Goal: Task Accomplishment & Management: Complete application form

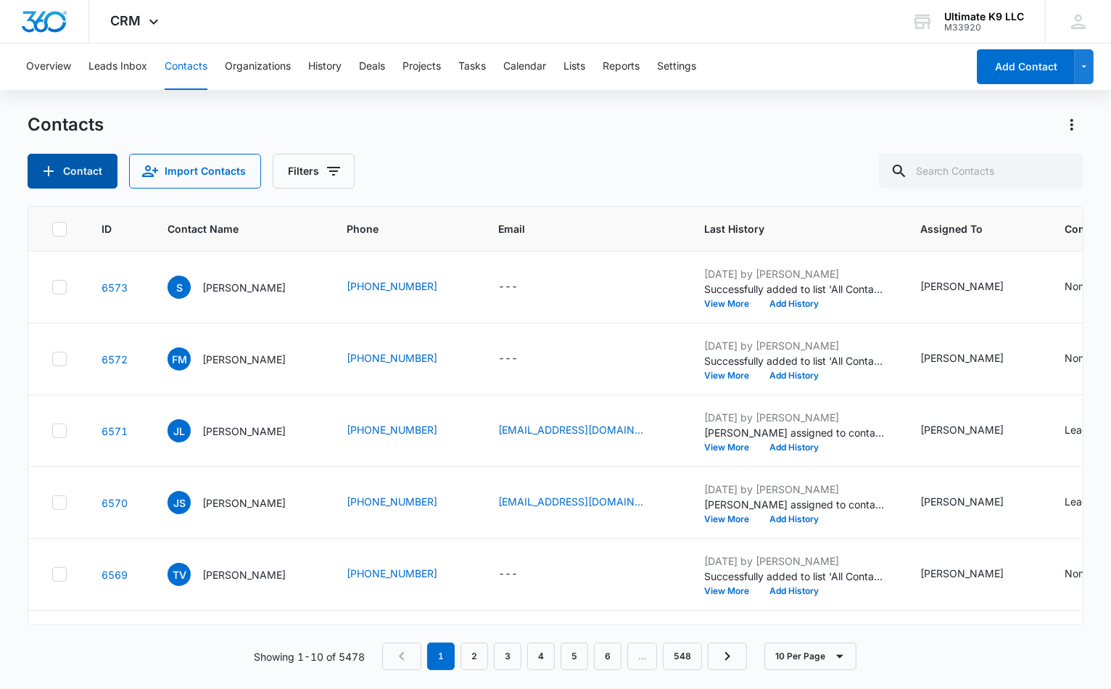
click at [42, 177] on icon "Add Contact" at bounding box center [48, 170] width 17 height 17
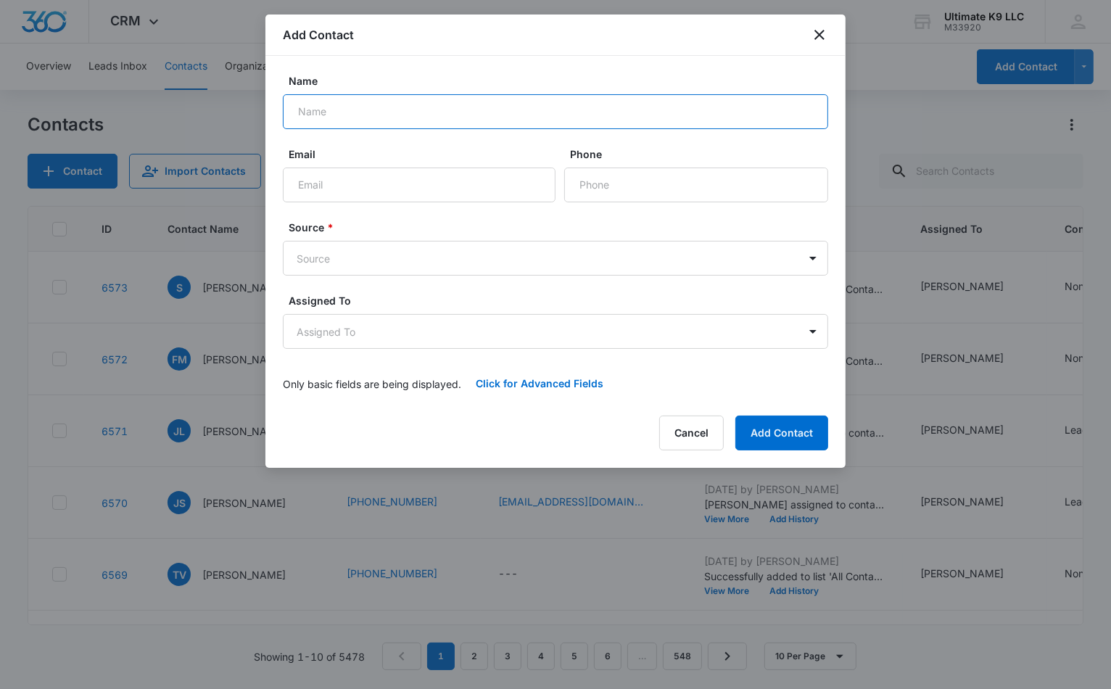
click at [306, 114] on input "Name" at bounding box center [555, 111] width 545 height 35
type input "Nicole Fogleman"
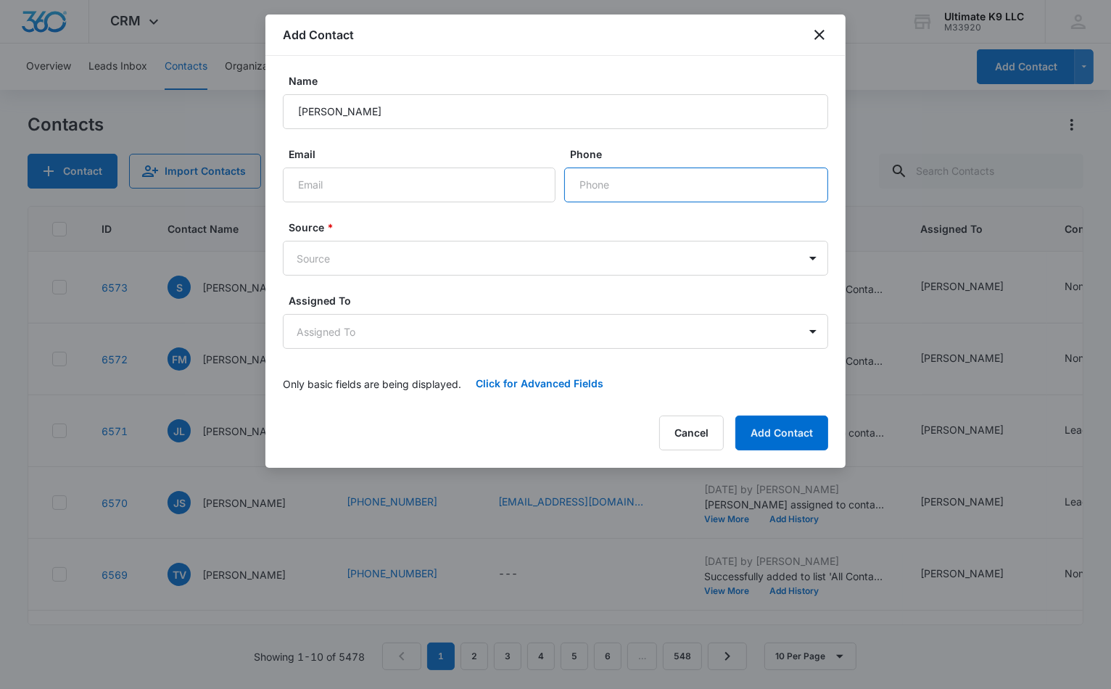
click at [613, 186] on input "Phone" at bounding box center [696, 184] width 264 height 35
type input "(410) 739-8254"
click at [648, 260] on body "CRM Apps Reputation Websites Forms CRM Email Social Shop Payments POS Content A…" at bounding box center [555, 344] width 1111 height 689
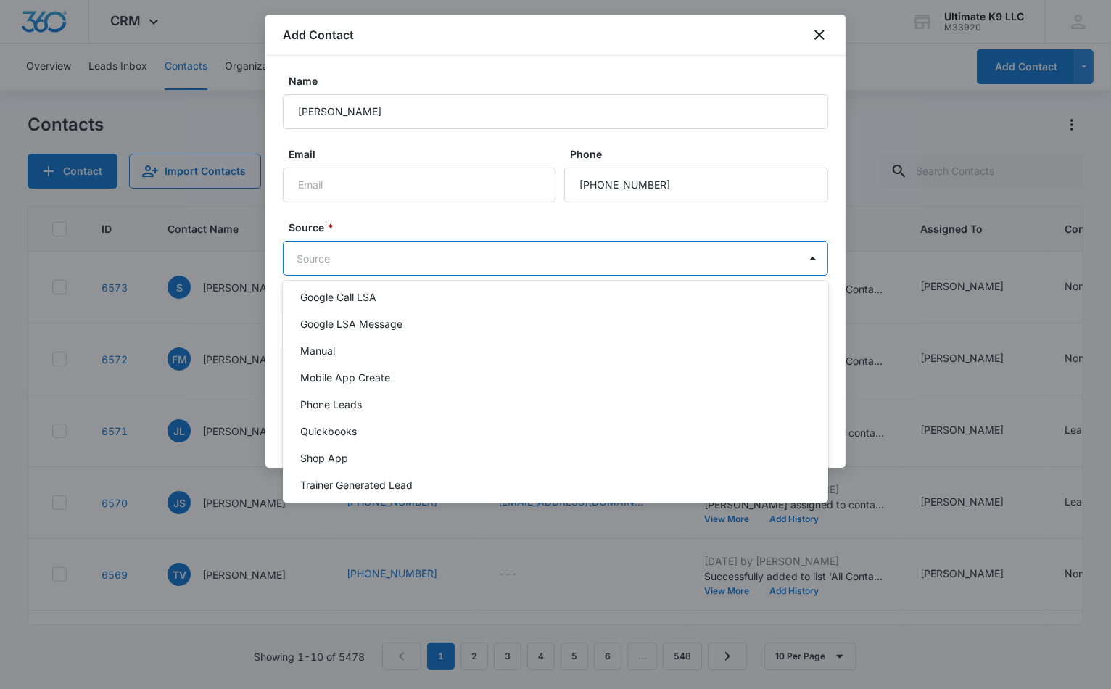
scroll to position [93, 0]
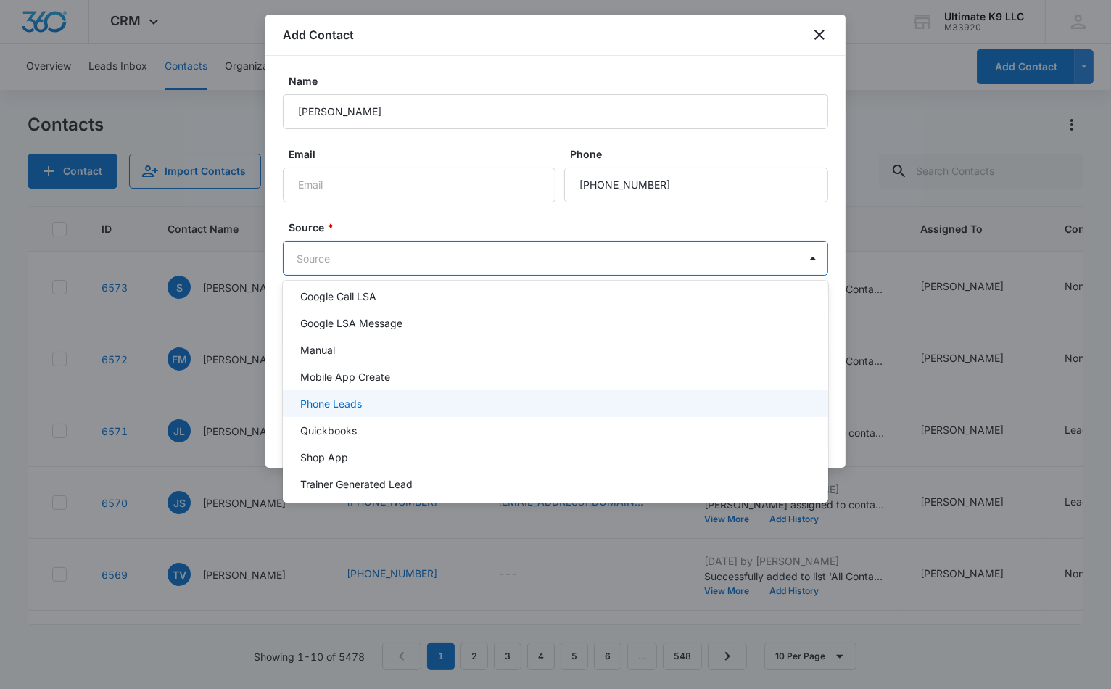
click at [800, 406] on div "Phone Leads" at bounding box center [555, 403] width 545 height 27
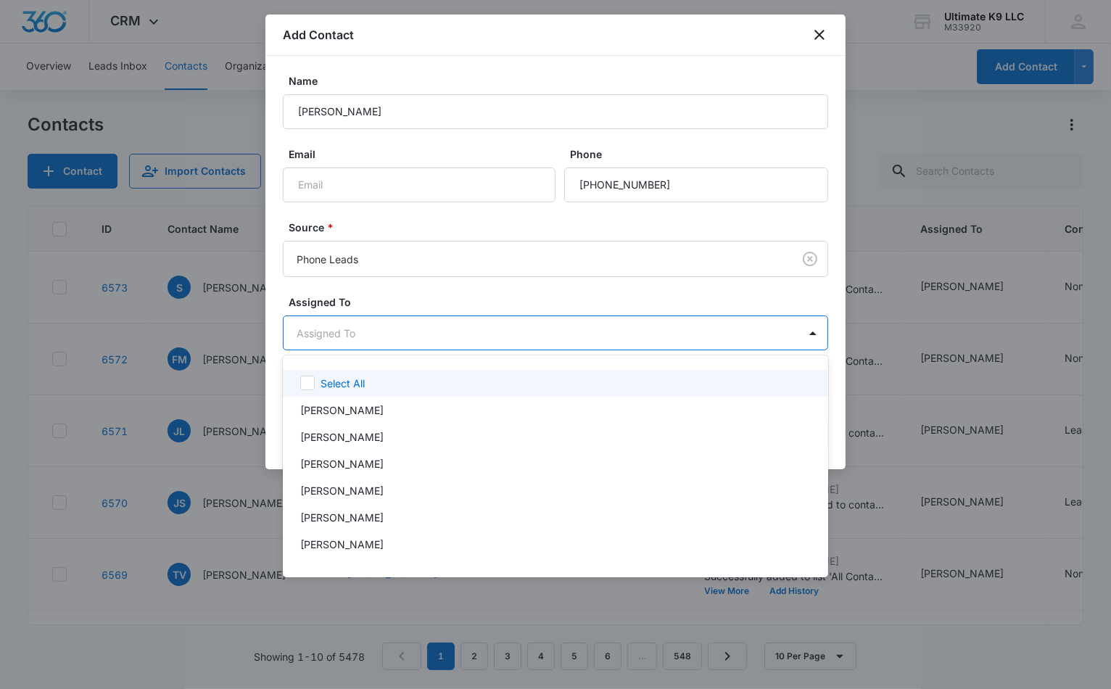
click at [781, 335] on body "CRM Apps Reputation Websites Forms CRM Email Social Shop Payments POS Content A…" at bounding box center [555, 344] width 1111 height 689
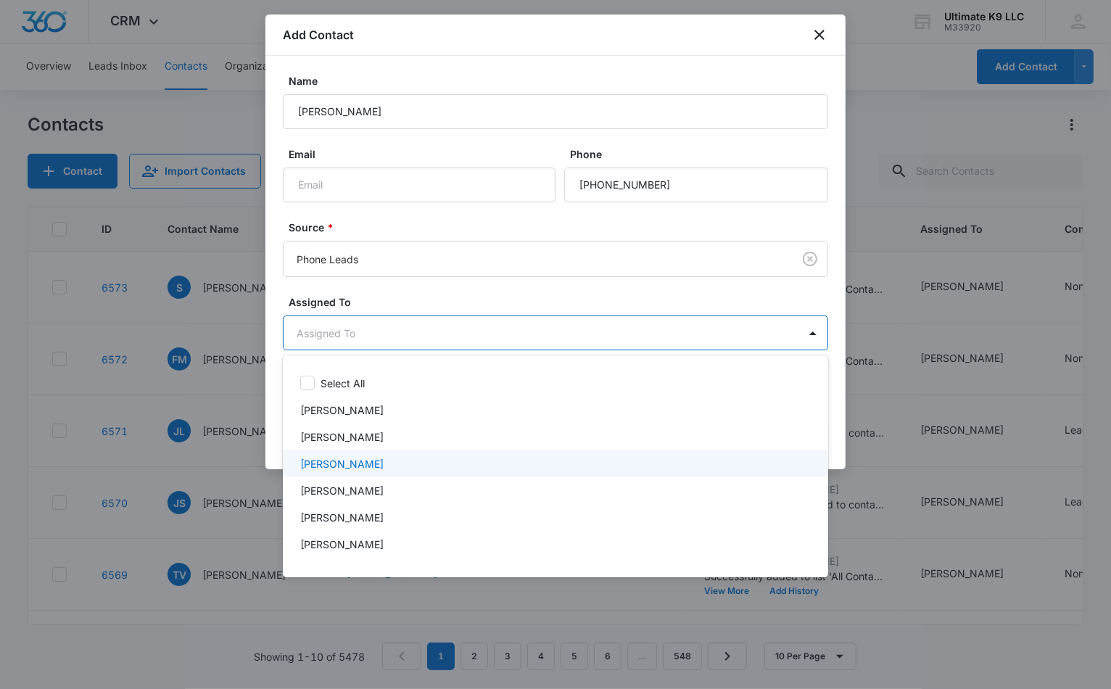
click at [756, 460] on div "[PERSON_NAME]" at bounding box center [554, 463] width 508 height 15
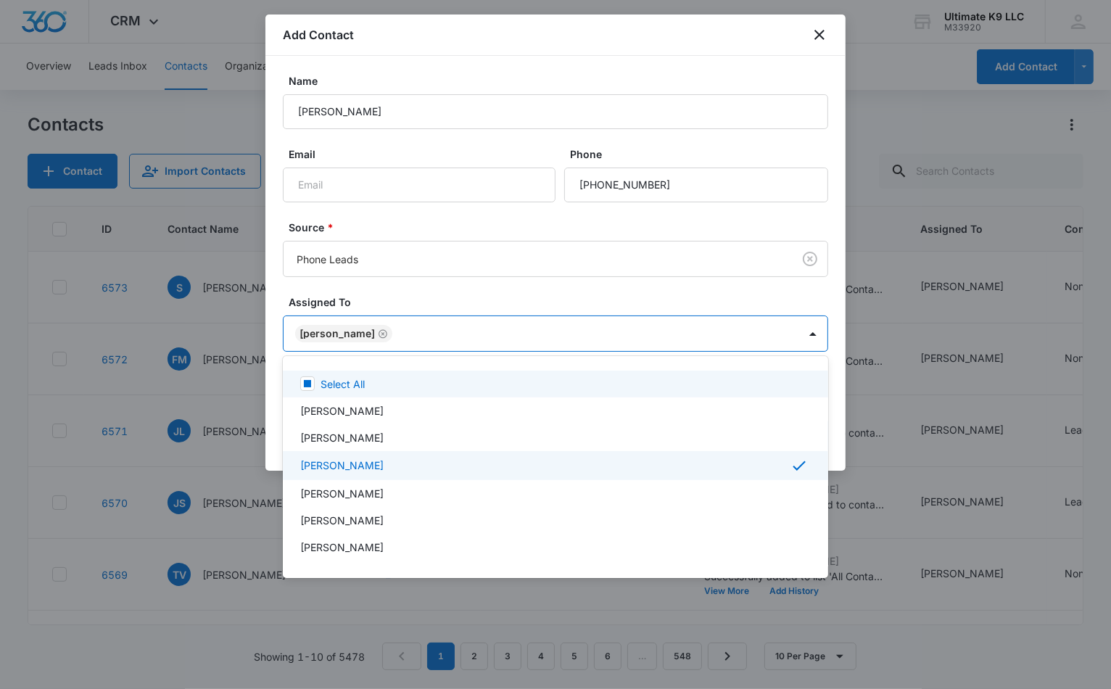
click at [769, 297] on div at bounding box center [555, 344] width 1111 height 689
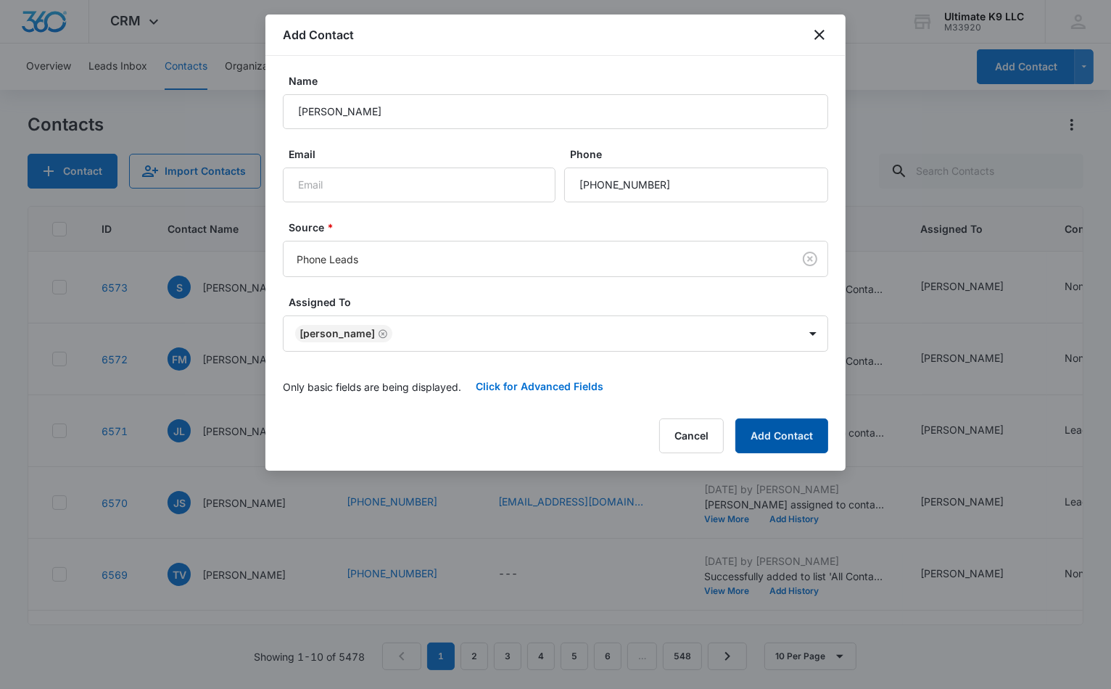
click at [787, 435] on button "Add Contact" at bounding box center [781, 435] width 93 height 35
